Goal: Information Seeking & Learning: Learn about a topic

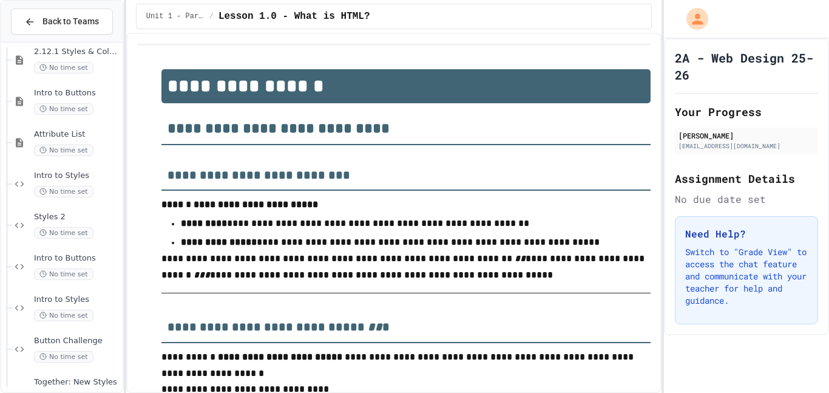
scroll to position [970, 0]
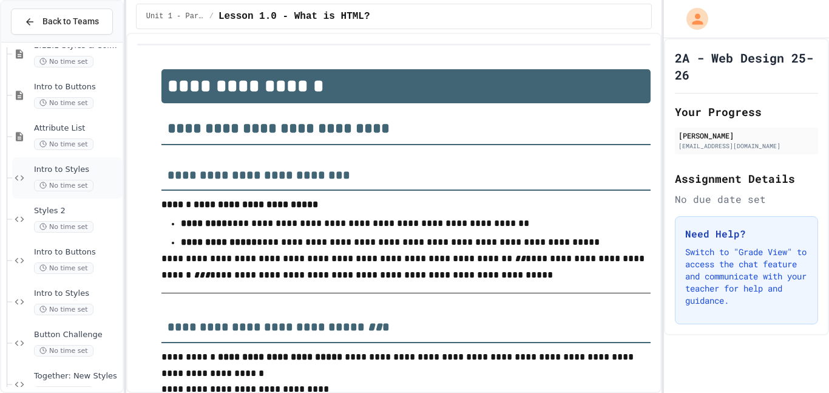
click at [78, 166] on span "Intro to Styles" at bounding box center [77, 169] width 86 height 10
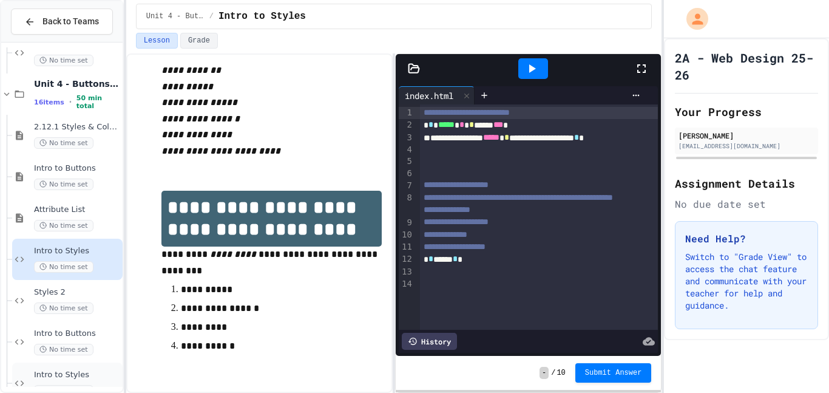
scroll to position [888, 0]
click at [37, 211] on span "Attribute List" at bounding box center [77, 210] width 86 height 10
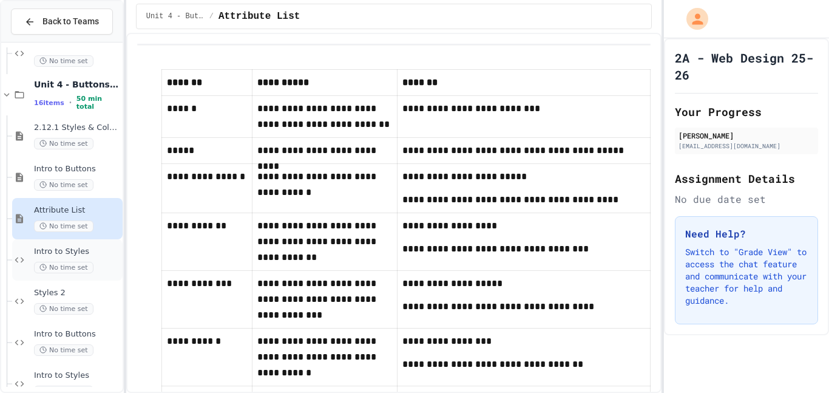
click at [33, 252] on div "Intro to Styles No time set" at bounding box center [67, 259] width 110 height 41
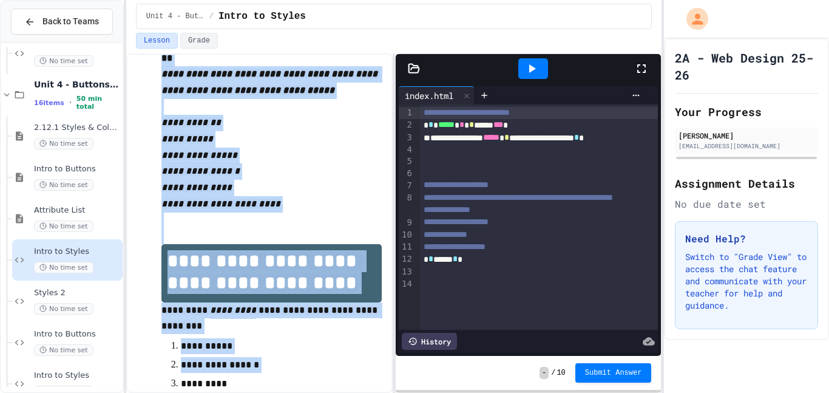
scroll to position [729, 0]
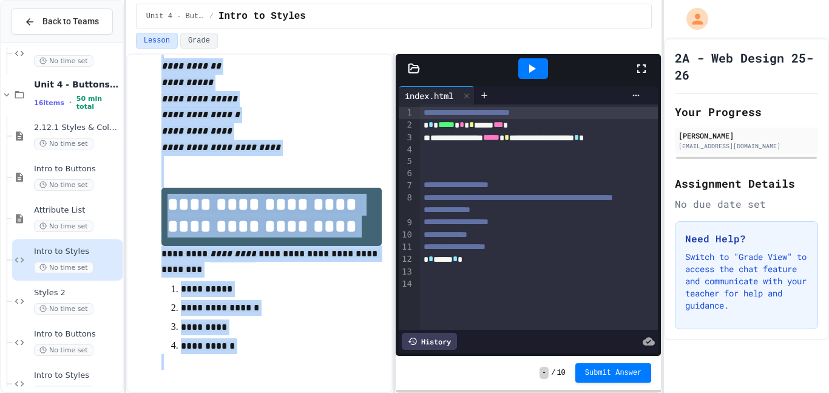
drag, startPoint x: 161, startPoint y: 93, endPoint x: 243, endPoint y: 392, distance: 309.8
click at [243, 392] on div "**********" at bounding box center [259, 222] width 266 height 339
copy div "**********"
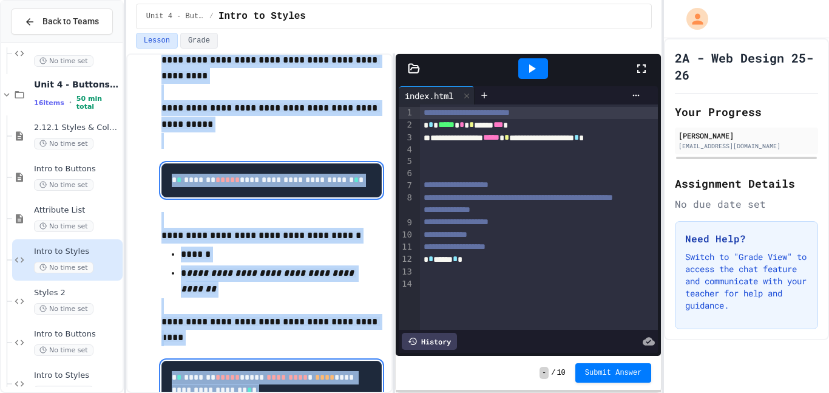
scroll to position [0, 0]
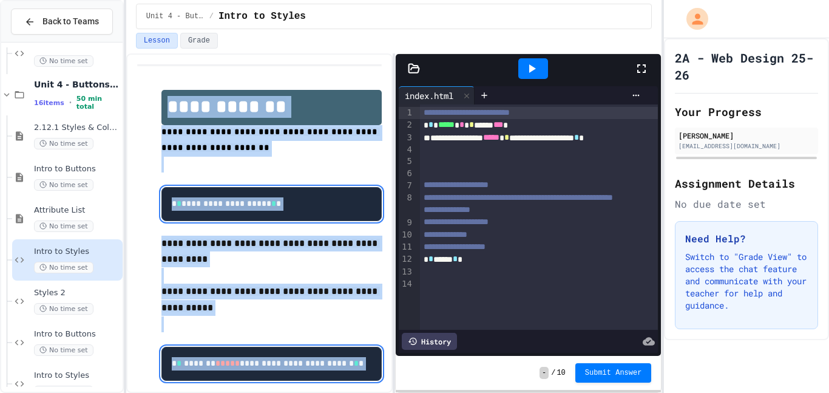
click at [538, 61] on icon at bounding box center [531, 68] width 15 height 15
